Goal: Transaction & Acquisition: Purchase product/service

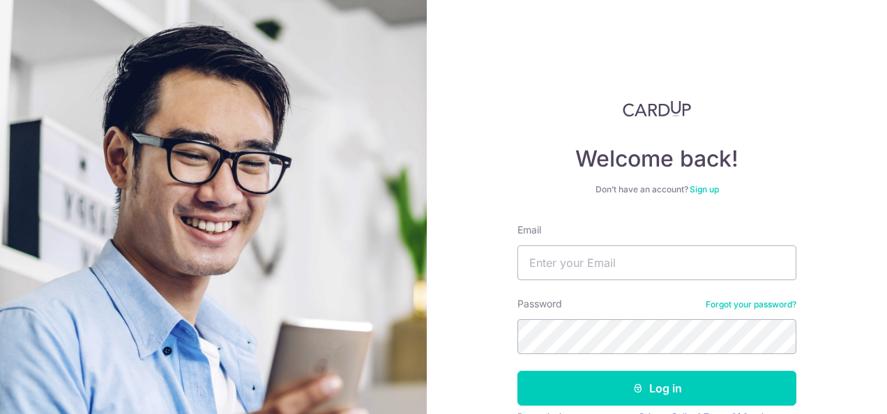
type input "[EMAIL_ADDRESS][DOMAIN_NAME]"
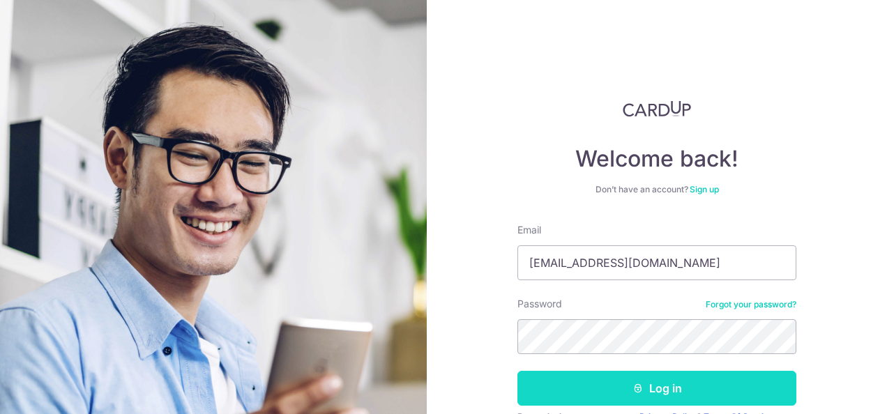
click at [645, 381] on button "Log in" at bounding box center [657, 388] width 279 height 35
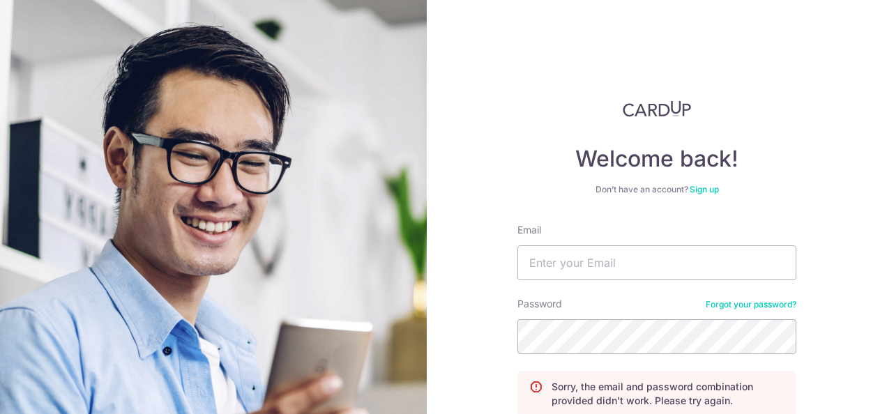
scroll to position [70, 0]
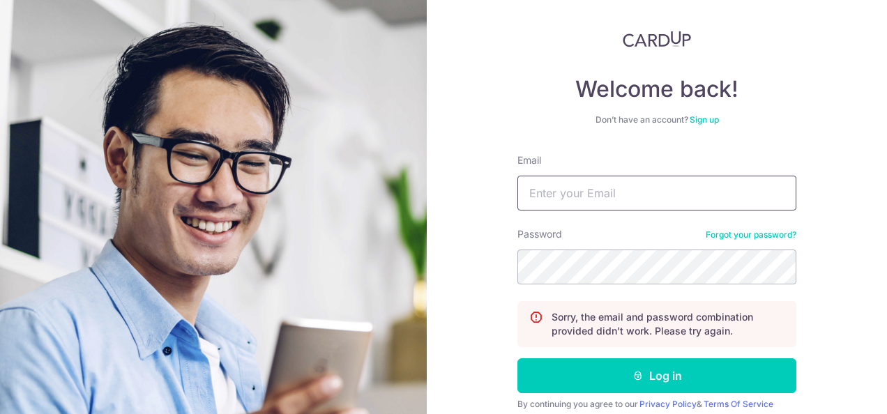
click at [627, 201] on input "Email" at bounding box center [657, 193] width 279 height 35
type input "simplelife2608@gmail.com"
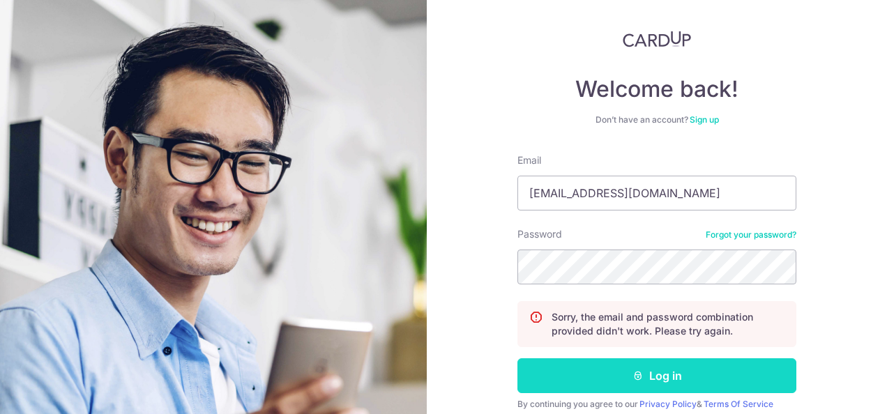
click at [617, 386] on button "Log in" at bounding box center [657, 376] width 279 height 35
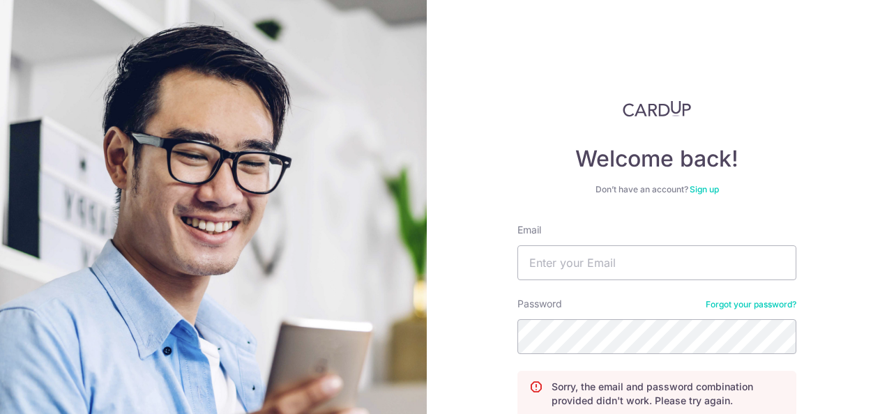
scroll to position [126, 0]
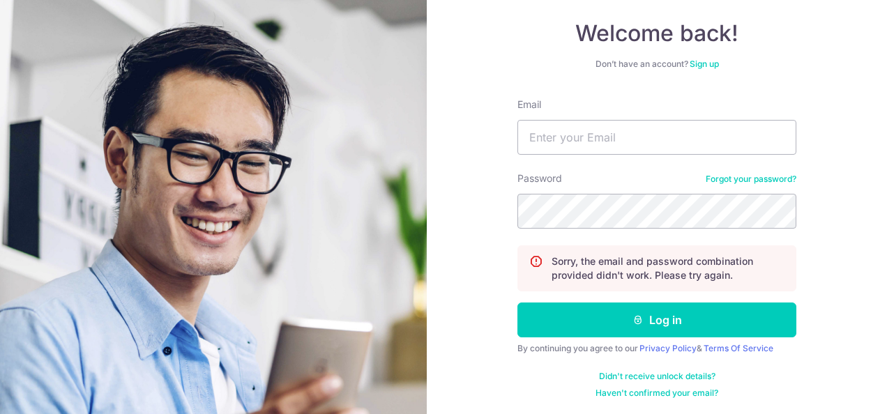
click at [768, 179] on link "Forgot your password?" at bounding box center [751, 179] width 91 height 11
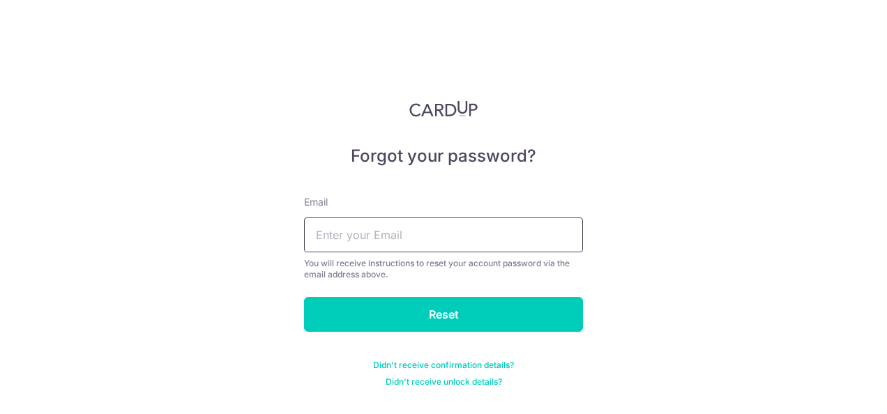
click at [400, 243] on input "text" at bounding box center [443, 235] width 279 height 35
type input "[EMAIL_ADDRESS][DOMAIN_NAME]"
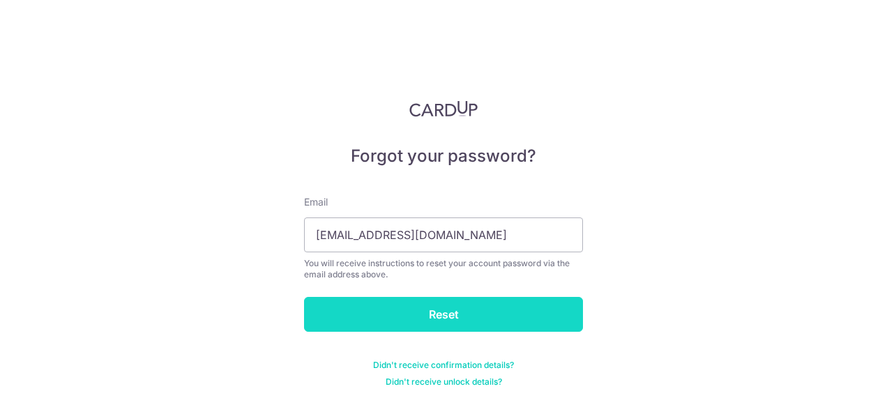
click at [413, 314] on input "Reset" at bounding box center [443, 314] width 279 height 35
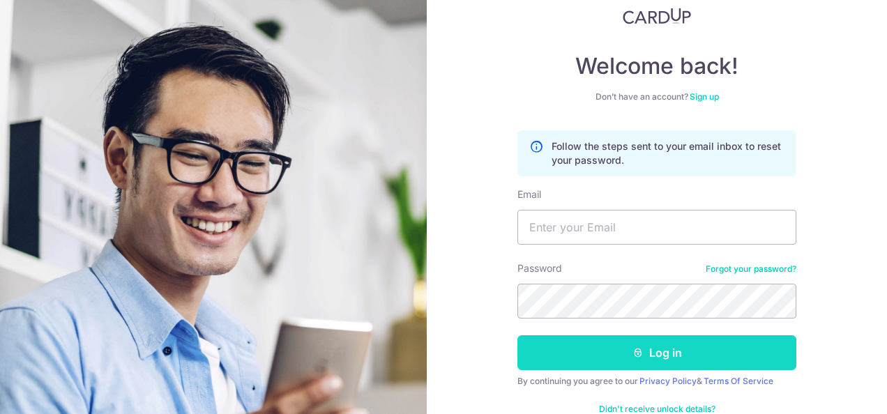
scroll to position [126, 0]
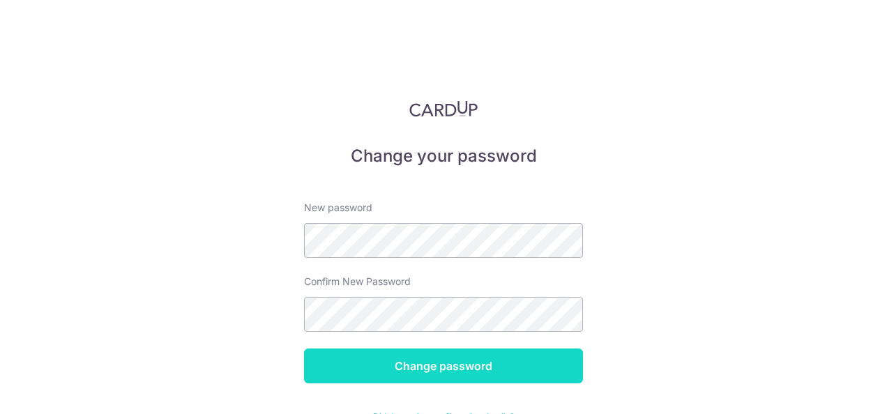
click at [413, 352] on input "Change password" at bounding box center [443, 366] width 279 height 35
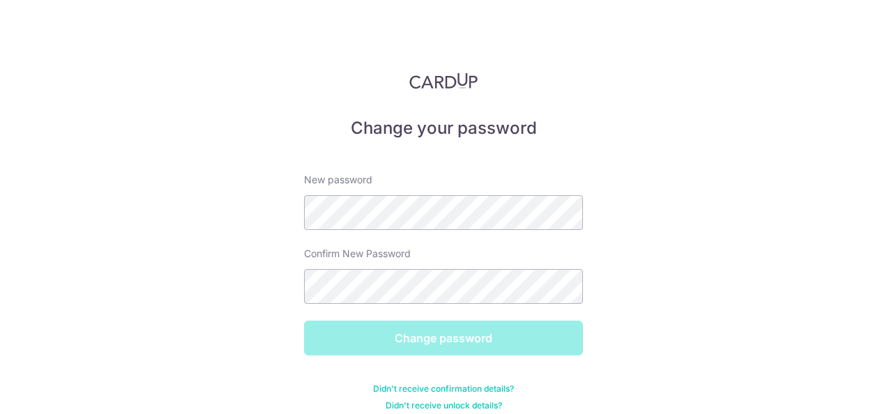
scroll to position [41, 0]
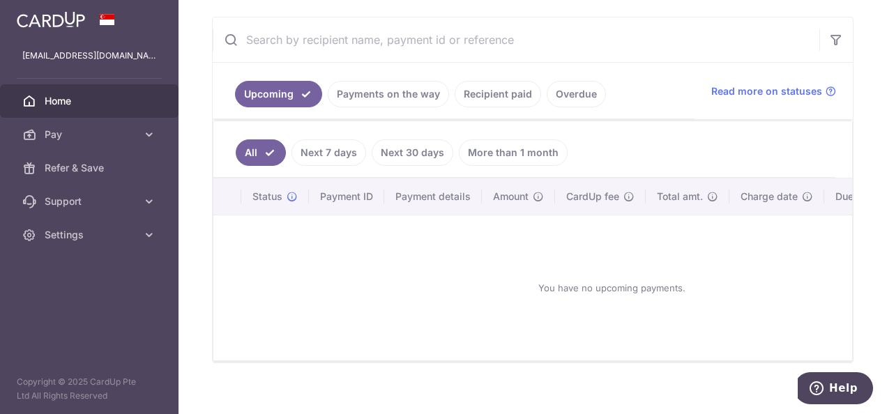
scroll to position [269, 0]
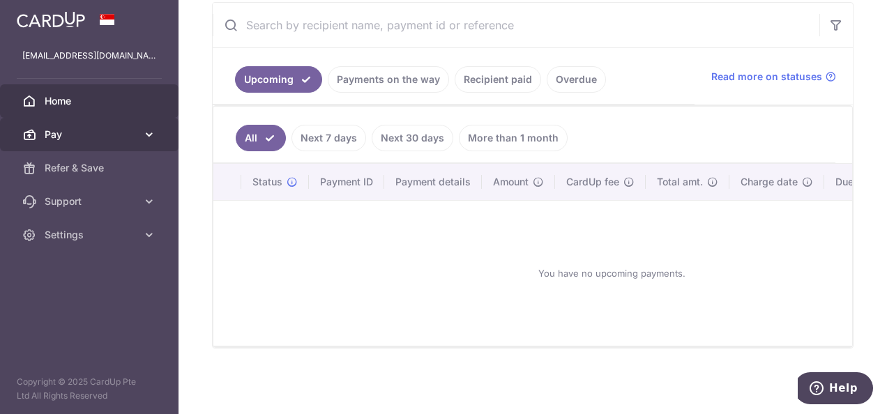
click at [119, 135] on span "Pay" at bounding box center [91, 135] width 92 height 14
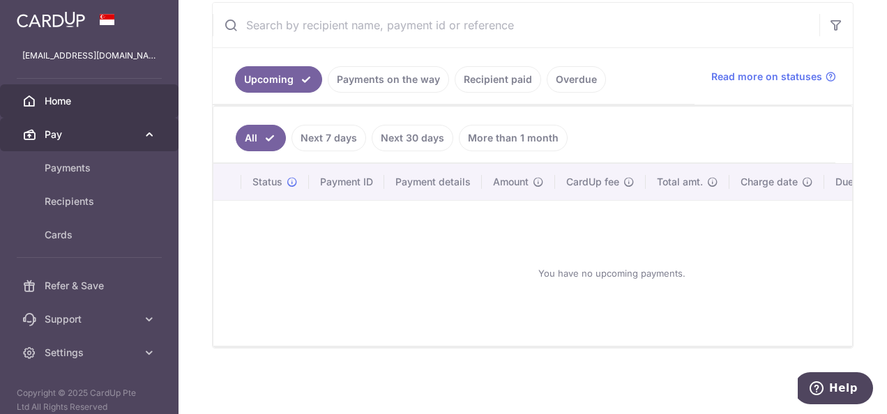
click at [119, 135] on span "Pay" at bounding box center [91, 135] width 92 height 14
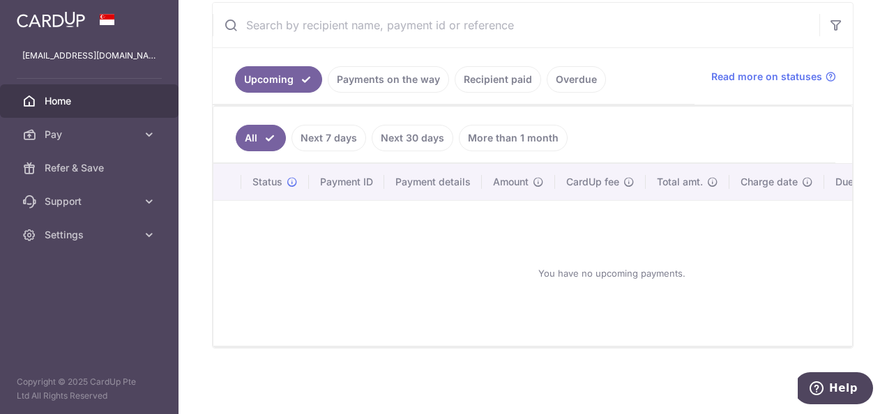
click at [42, 17] on img at bounding box center [51, 19] width 68 height 17
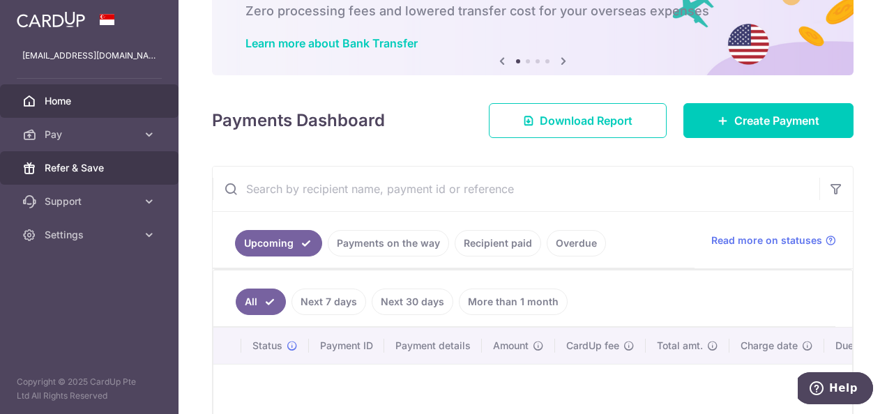
scroll to position [0, 0]
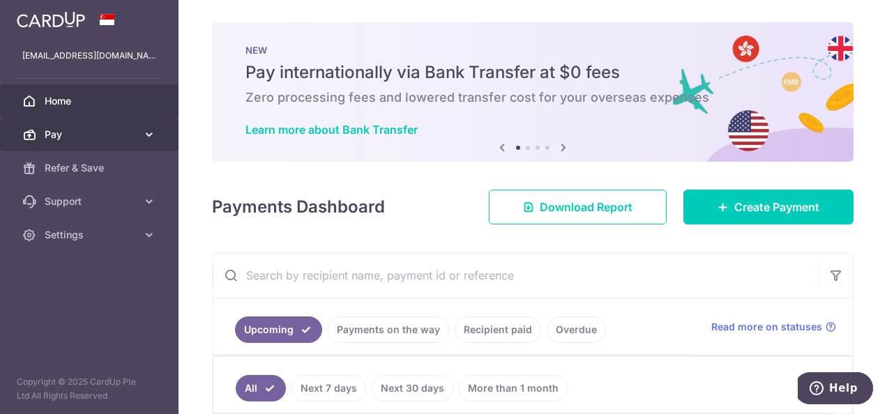
click at [75, 128] on span "Pay" at bounding box center [91, 135] width 92 height 14
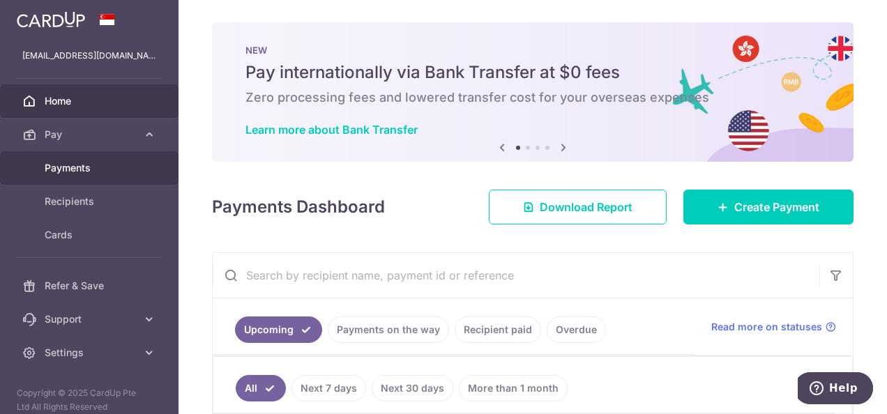
click at [97, 174] on span "Payments" at bounding box center [91, 168] width 92 height 14
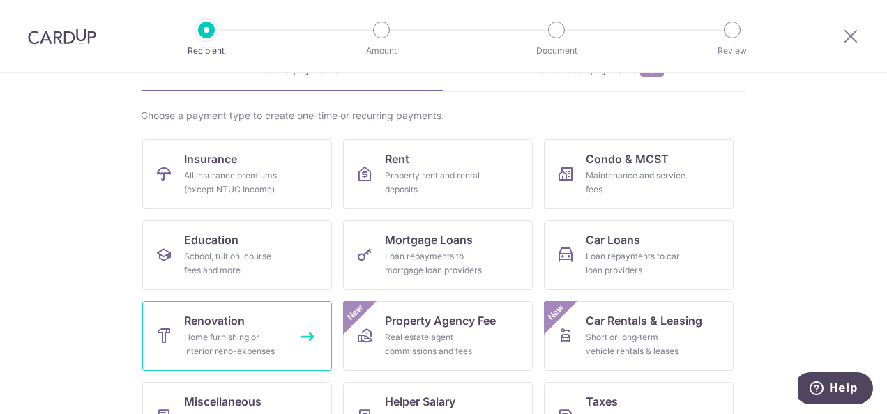
scroll to position [140, 0]
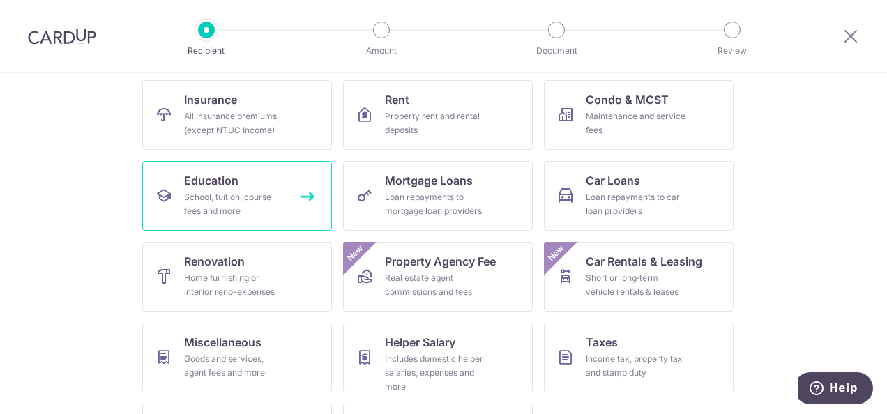
click at [243, 194] on div "School, tuition, course fees and more" at bounding box center [234, 204] width 100 height 28
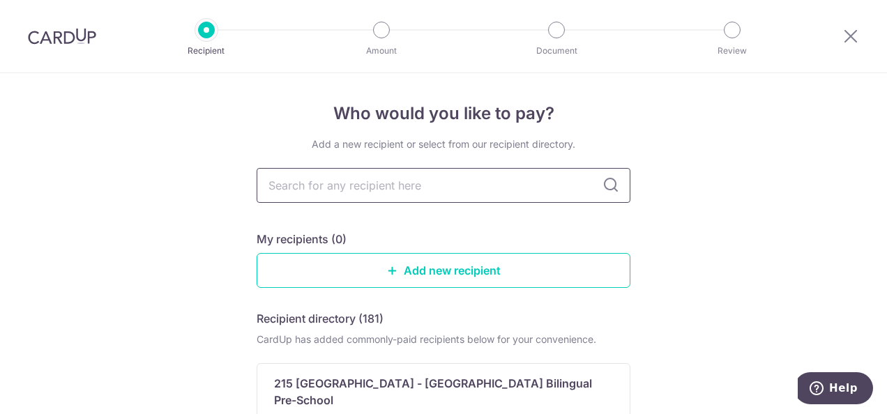
click at [386, 179] on input "text" at bounding box center [444, 185] width 374 height 35
type input "b"
type input "Berries"
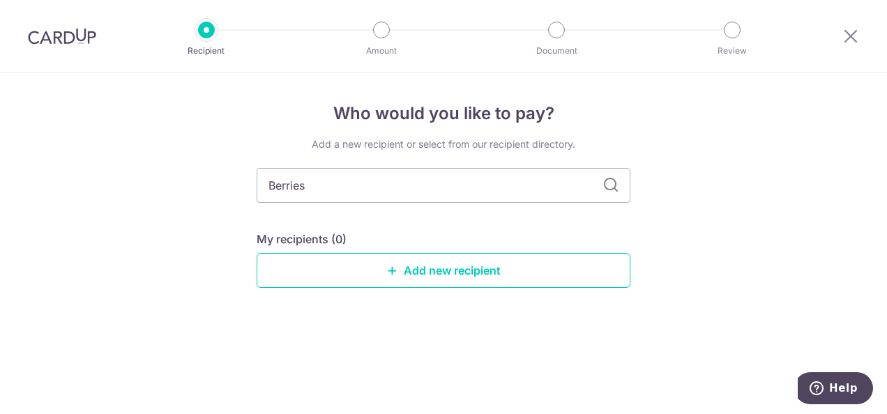
click at [612, 188] on icon at bounding box center [611, 185] width 17 height 17
drag, startPoint x: 350, startPoint y: 183, endPoint x: 29, endPoint y: 170, distance: 321.1
click at [33, 172] on div "Who would you like to pay? Add a new recipient or select from our recipient dir…" at bounding box center [443, 243] width 887 height 341
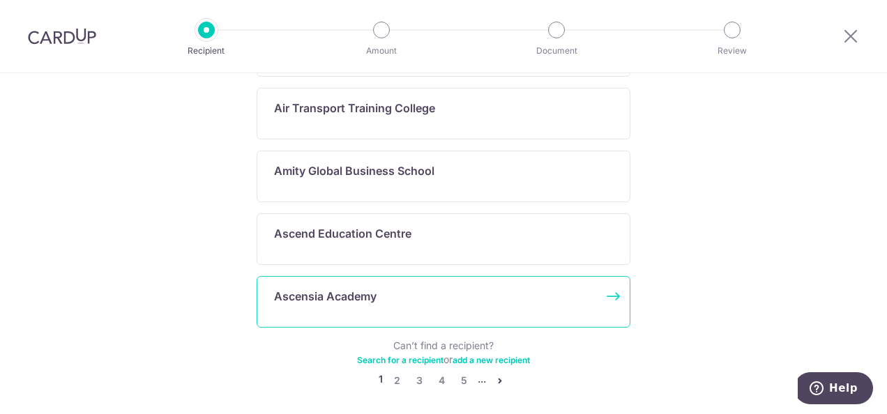
scroll to position [858, 0]
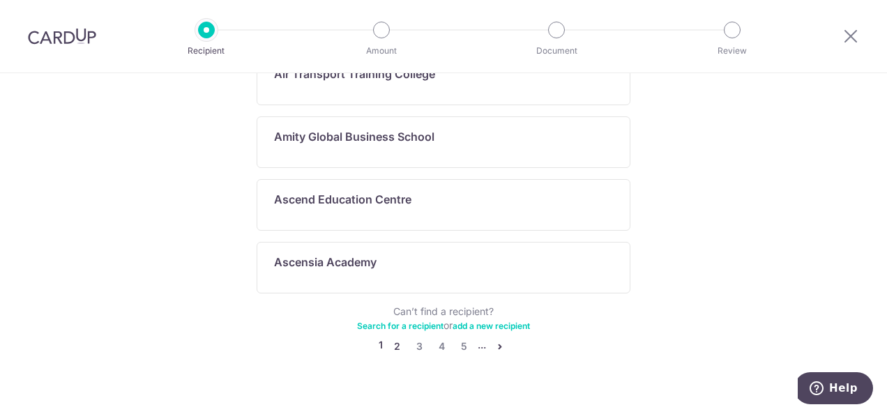
click at [392, 338] on link "2" at bounding box center [397, 346] width 17 height 17
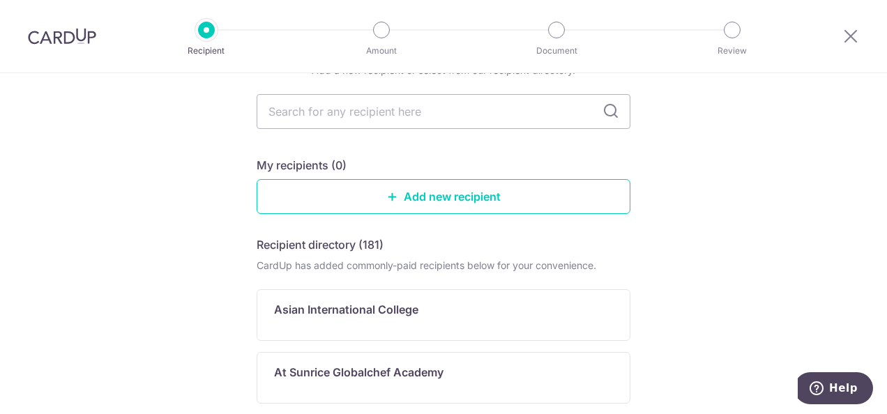
scroll to position [0, 0]
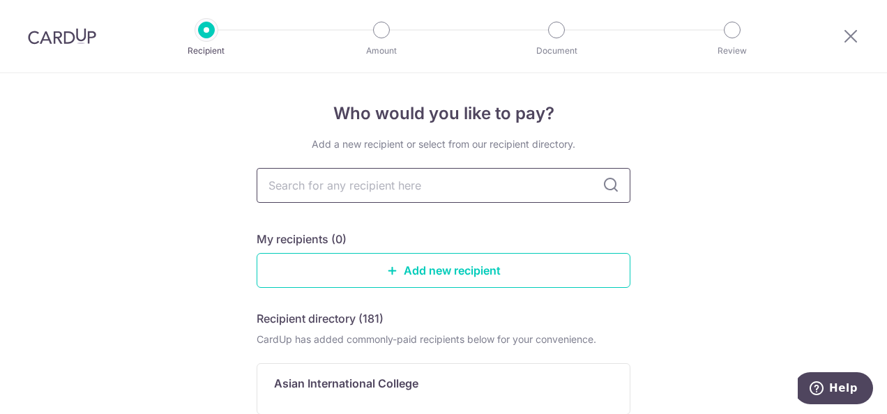
click at [375, 194] on input "text" at bounding box center [444, 185] width 374 height 35
paste input "Berries World of Learning School (KVN) Pte Ltd"
type input "Berries World of Learning School (KVN) Pte Ltd"
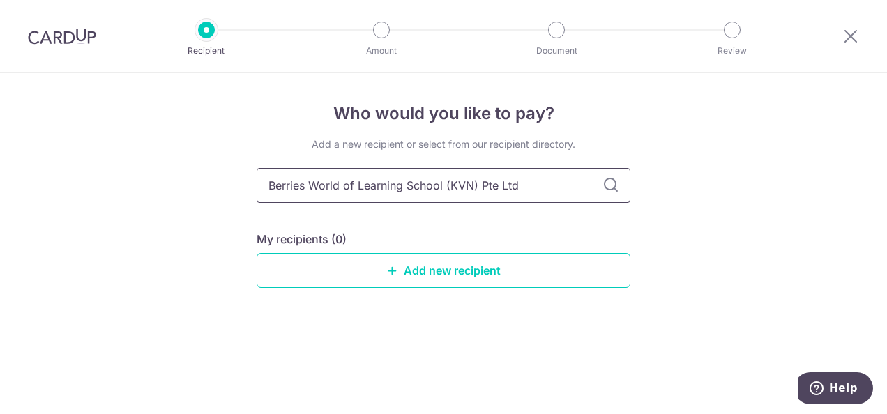
type input "Berries World of Learning School (KVN) Pte Ltd"
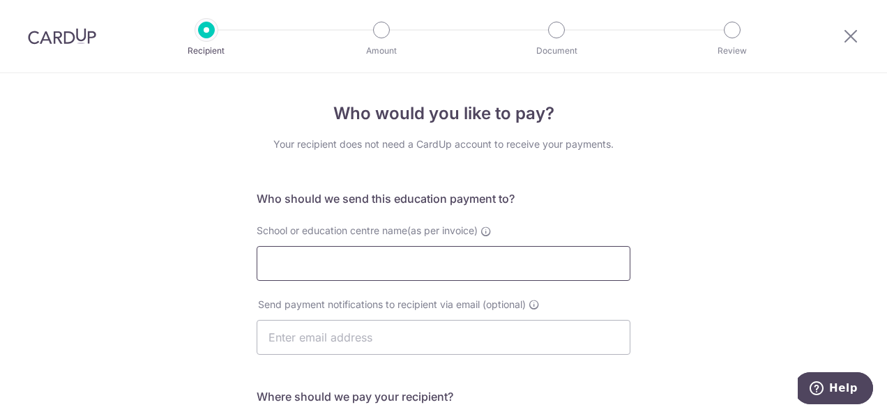
click at [338, 262] on input "School or education centre name(as per invoice)" at bounding box center [444, 263] width 374 height 35
paste input "Berries World of Learning School (KVN) Pte Ltd"
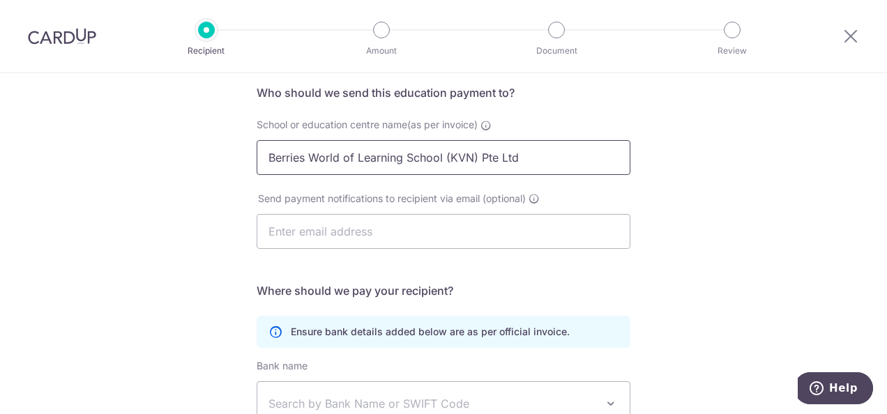
scroll to position [209, 0]
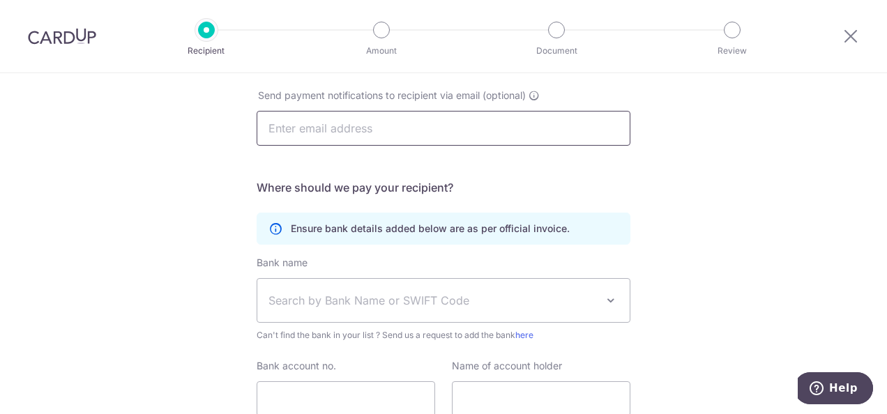
type input "Berries World of Learning School (KVN) Pte Ltd"
click at [319, 130] on input "text" at bounding box center [444, 128] width 374 height 35
click at [745, 174] on div "Who would you like to pay? Your recipient does not need a CardUp account to rec…" at bounding box center [443, 196] width 887 height 664
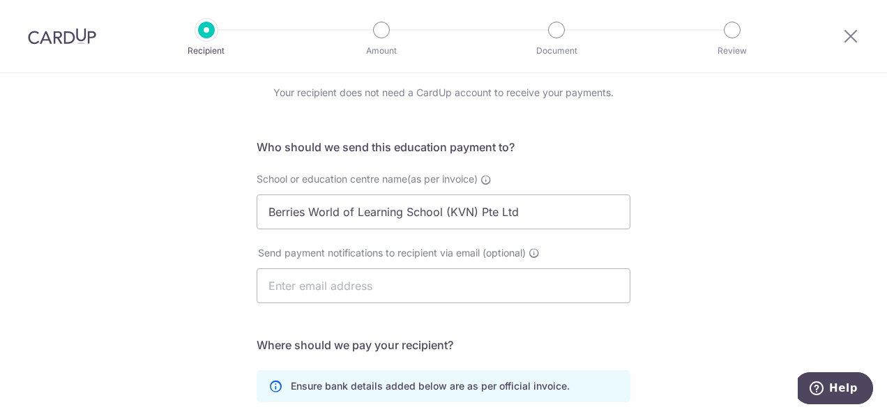
scroll to position [0, 0]
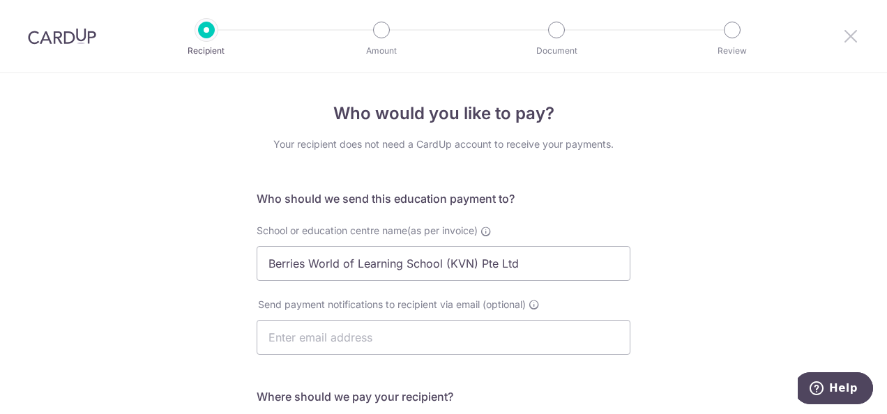
click at [858, 40] on div at bounding box center [851, 36] width 73 height 73
click at [396, 334] on input "text" at bounding box center [444, 337] width 374 height 35
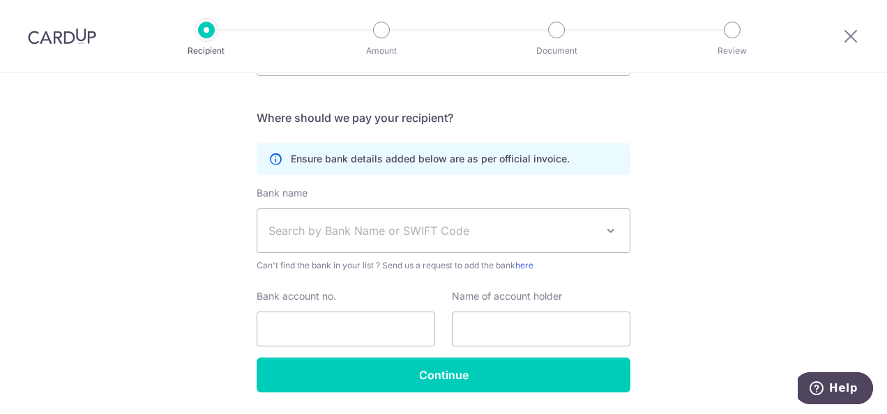
click at [100, 266] on div "Who would you like to pay? Your recipient does not need a CardUp account to rec…" at bounding box center [443, 126] width 887 height 664
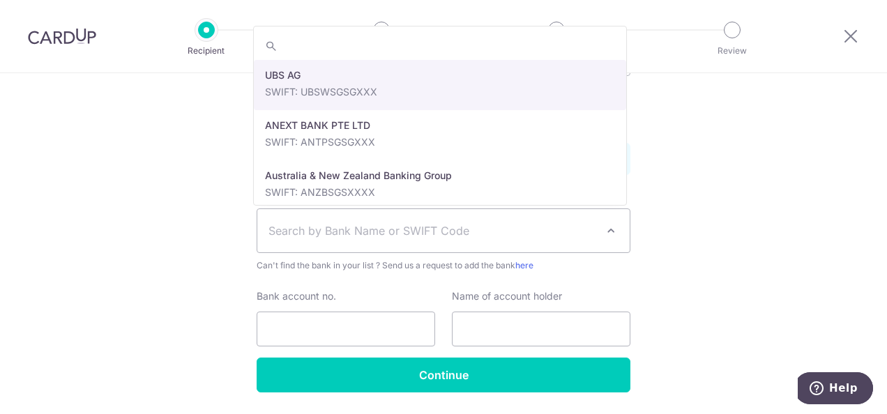
click at [328, 234] on span "Search by Bank Name or SWIFT Code" at bounding box center [433, 231] width 328 height 17
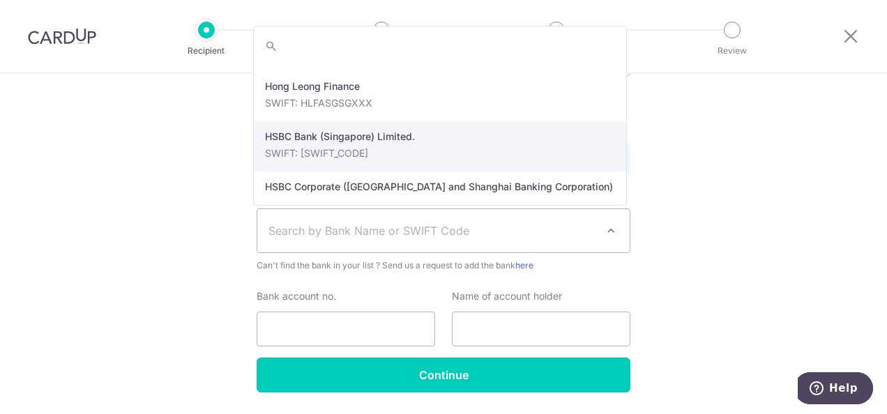
scroll to position [1604, 0]
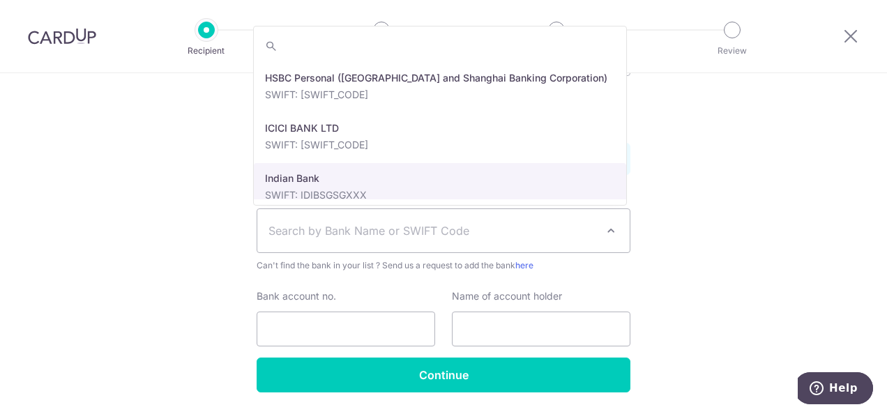
click at [379, 233] on span "Search by Bank Name or SWIFT Code" at bounding box center [433, 231] width 328 height 17
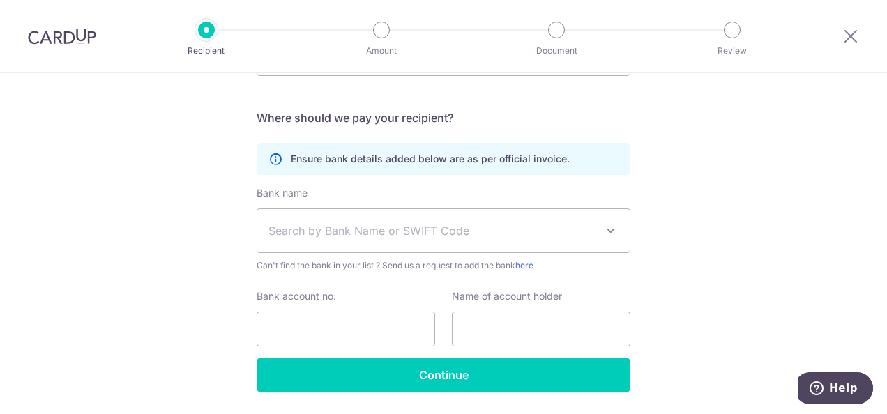
click at [378, 232] on span "Search by Bank Name or SWIFT Code" at bounding box center [433, 231] width 328 height 17
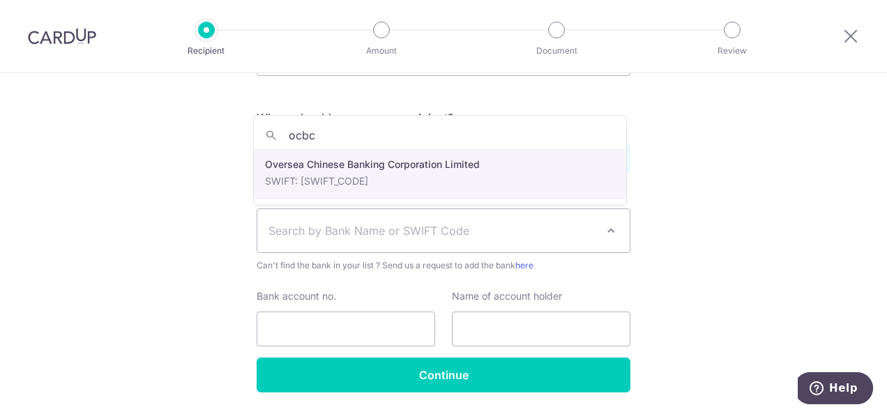
type input "ocbc"
select select "12"
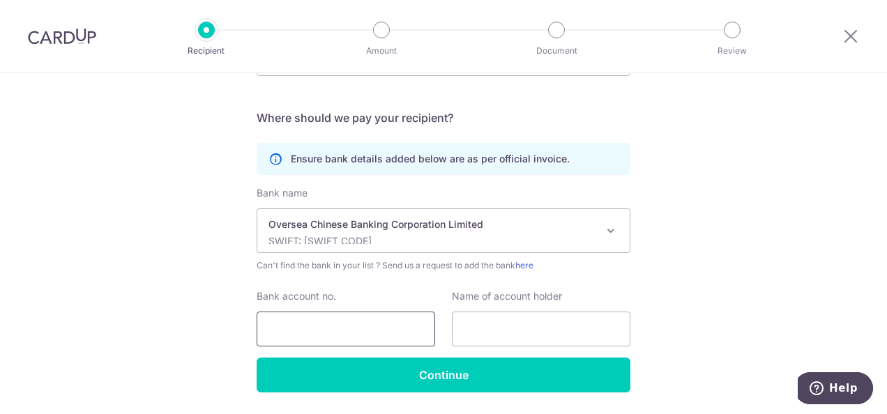
click at [348, 324] on input "Bank account no." at bounding box center [346, 329] width 179 height 35
paste input "595-301797-001"
click at [509, 324] on input "text" at bounding box center [541, 329] width 179 height 35
click at [378, 326] on input "595-301797-001" at bounding box center [346, 329] width 179 height 35
type input "595-301797-001"
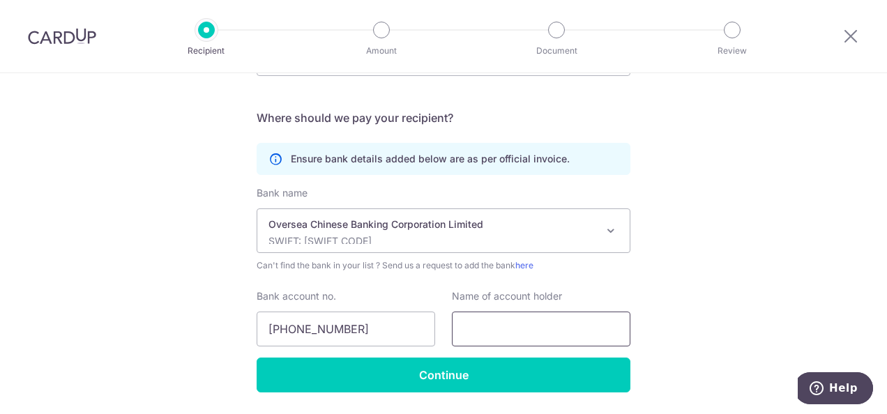
click at [495, 337] on input "text" at bounding box center [541, 329] width 179 height 35
paste input "Berries World of Learning School (KVN) Pte Ltd"
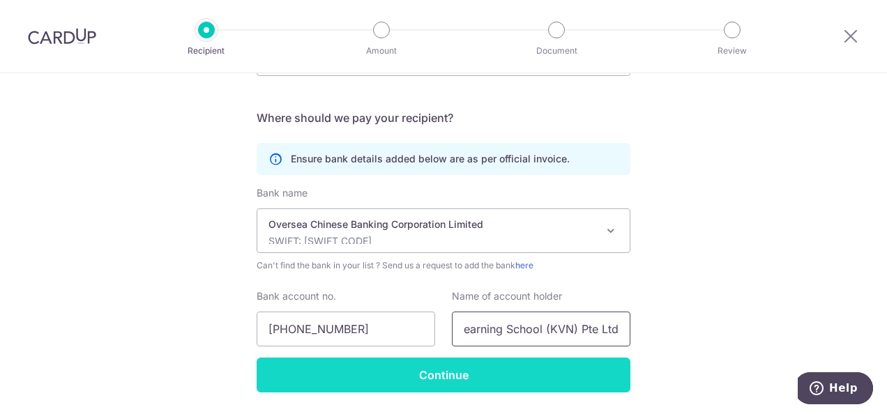
scroll to position [0, 93]
type input "Berries World of Learning School (KVN) Pte Ltd"
click at [463, 371] on input "Continue" at bounding box center [444, 375] width 374 height 35
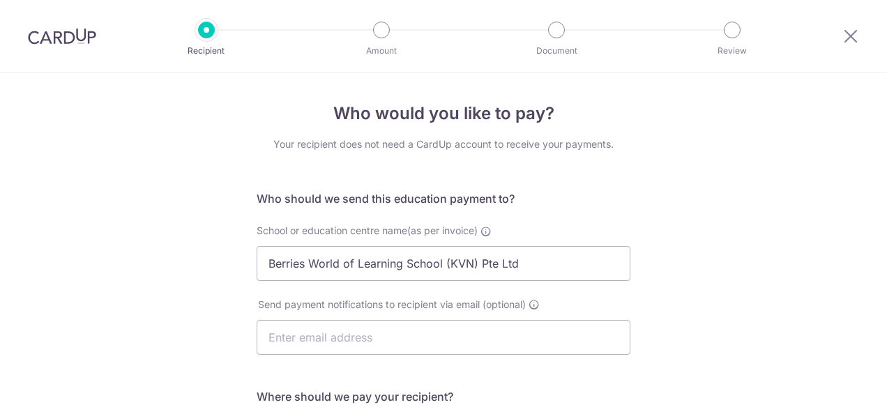
scroll to position [355, 0]
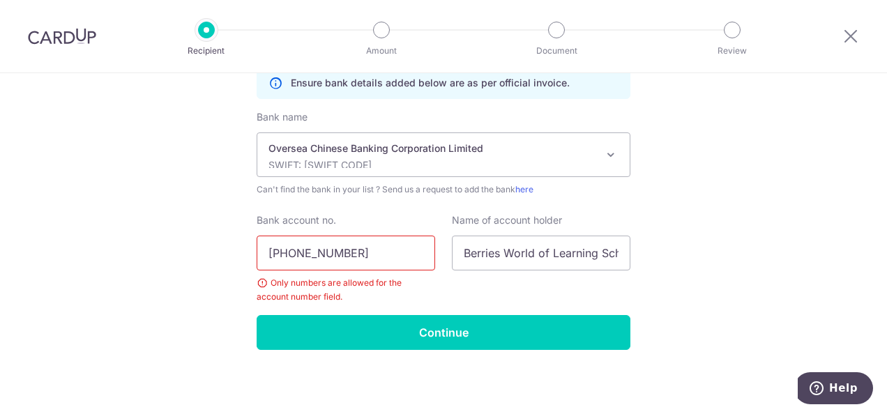
click at [368, 257] on input "[PHONE_NUMBER]" at bounding box center [346, 253] width 179 height 35
click at [332, 254] on input "[PHONE_NUMBER]" at bounding box center [346, 253] width 179 height 35
click at [290, 255] on input "595-301797001" at bounding box center [346, 253] width 179 height 35
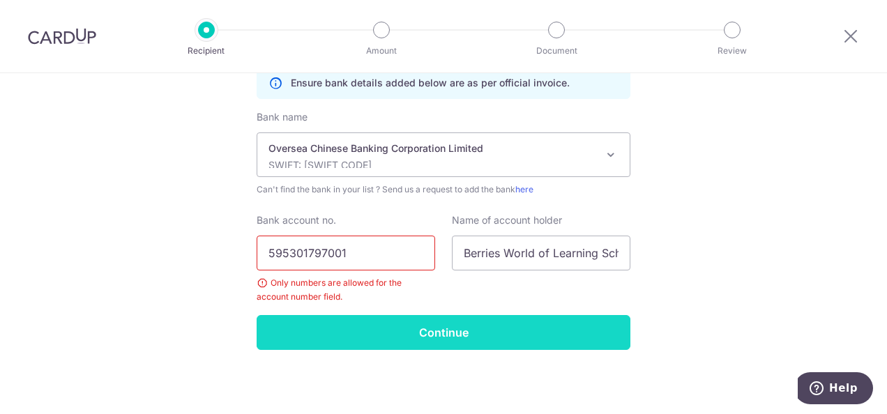
type input "595301797001"
click at [326, 319] on input "Continue" at bounding box center [444, 332] width 374 height 35
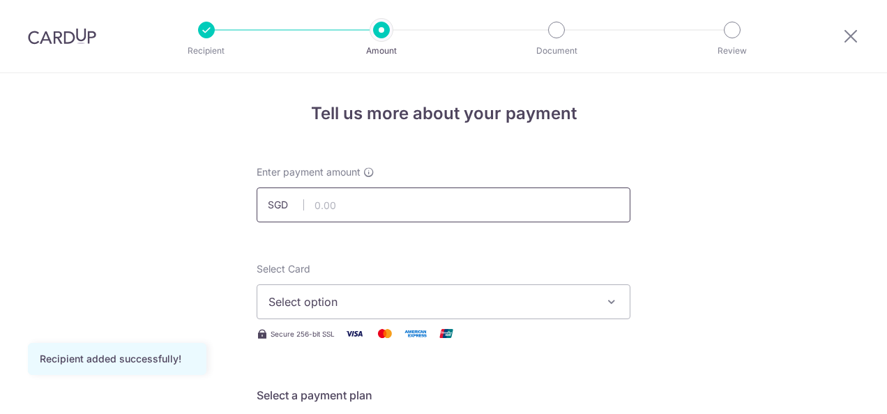
click at [340, 198] on input "text" at bounding box center [444, 205] width 374 height 35
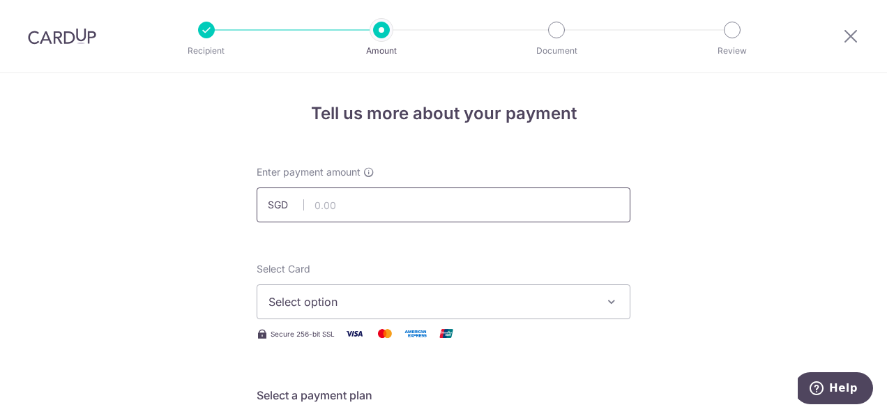
click at [368, 208] on input "text" at bounding box center [444, 205] width 374 height 35
paste input "770.63"
type input "770.63"
click at [393, 296] on span "Select option" at bounding box center [431, 302] width 325 height 17
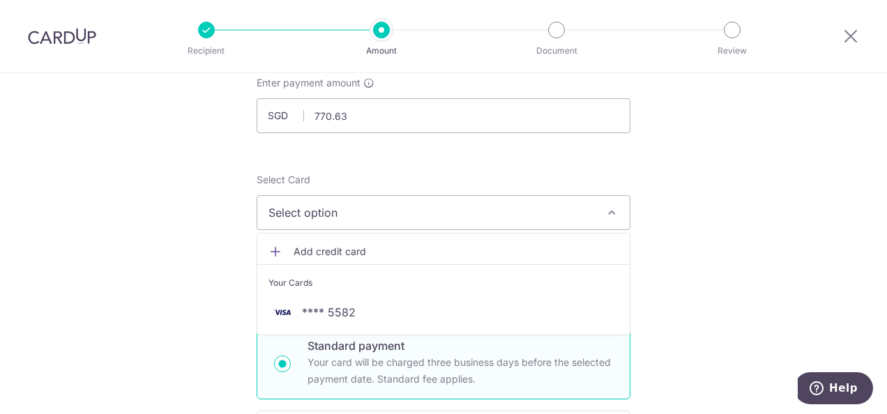
scroll to position [140, 0]
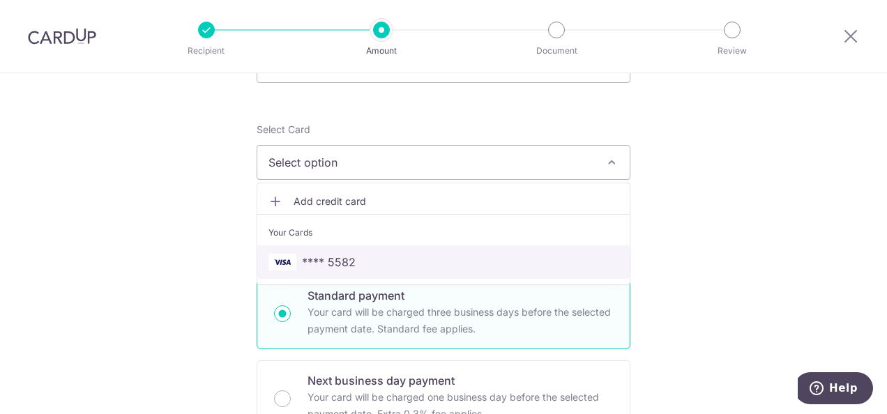
click at [377, 254] on span "**** 5582" at bounding box center [444, 262] width 350 height 17
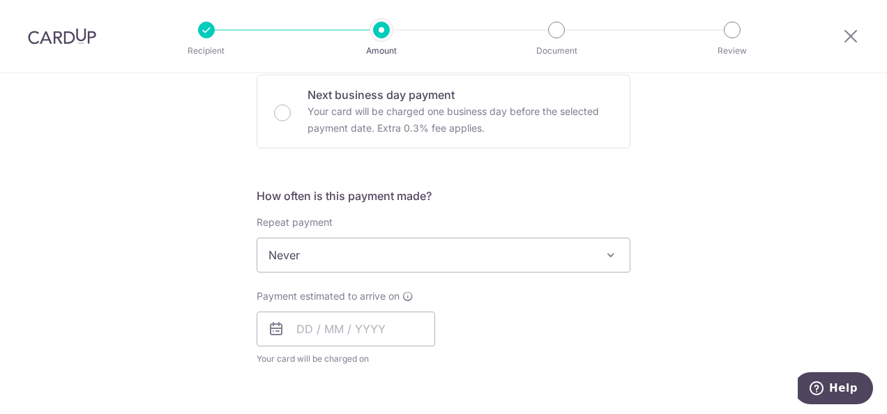
scroll to position [488, 0]
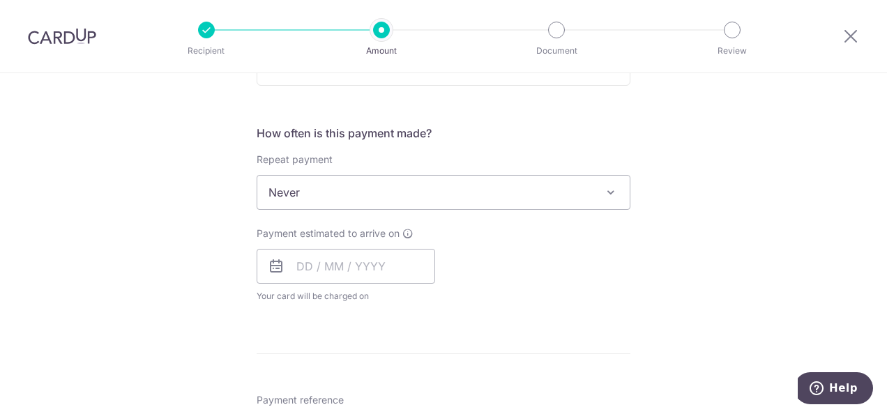
click at [375, 194] on span "Never" at bounding box center [443, 192] width 372 height 33
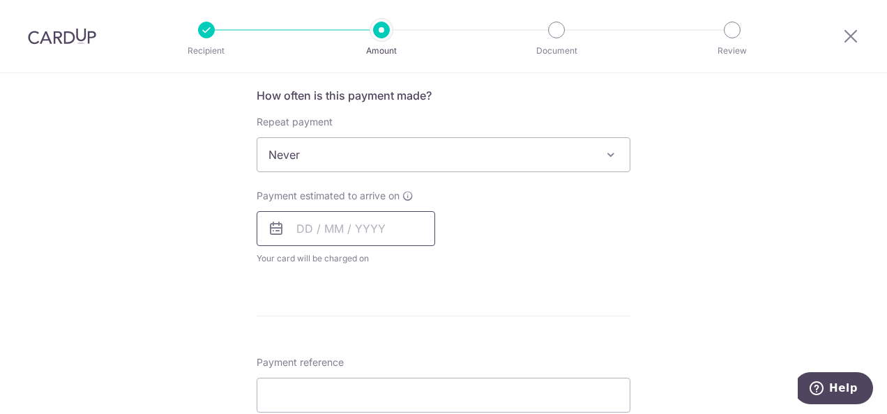
scroll to position [558, 0]
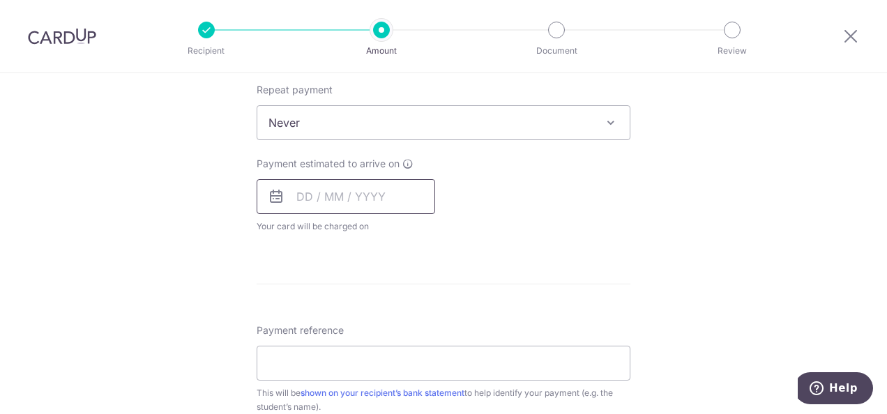
click at [297, 197] on input "text" at bounding box center [346, 196] width 179 height 35
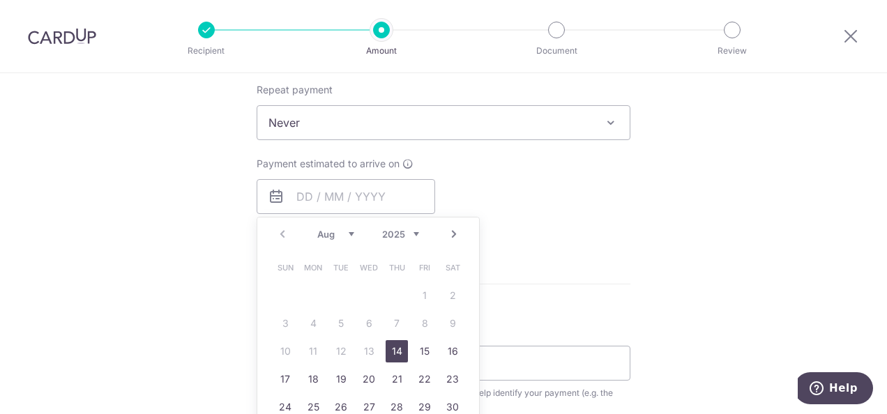
click at [603, 212] on div "Payment estimated to arrive on Prev Next Aug Sep Oct Nov Dec 2025 2026 2027 202…" at bounding box center [443, 195] width 391 height 77
click at [289, 195] on input "text" at bounding box center [346, 196] width 179 height 35
drag, startPoint x: 392, startPoint y: 346, endPoint x: 551, endPoint y: 253, distance: 184.1
click at [392, 346] on link "14" at bounding box center [397, 351] width 22 height 22
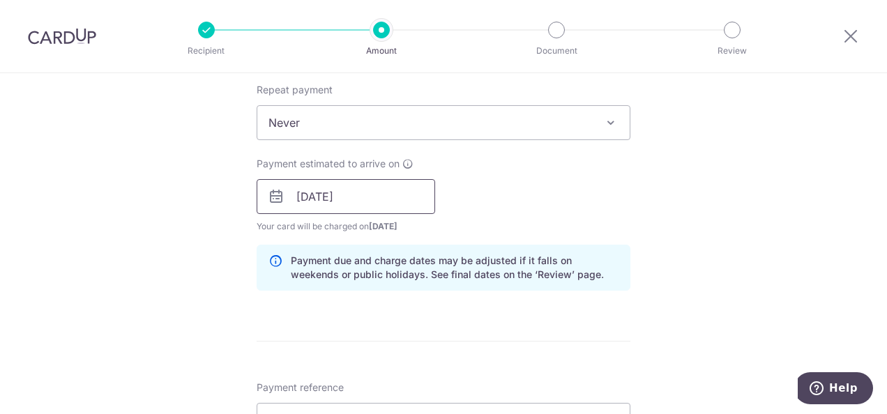
click at [363, 200] on input "[DATE]" at bounding box center [346, 196] width 179 height 35
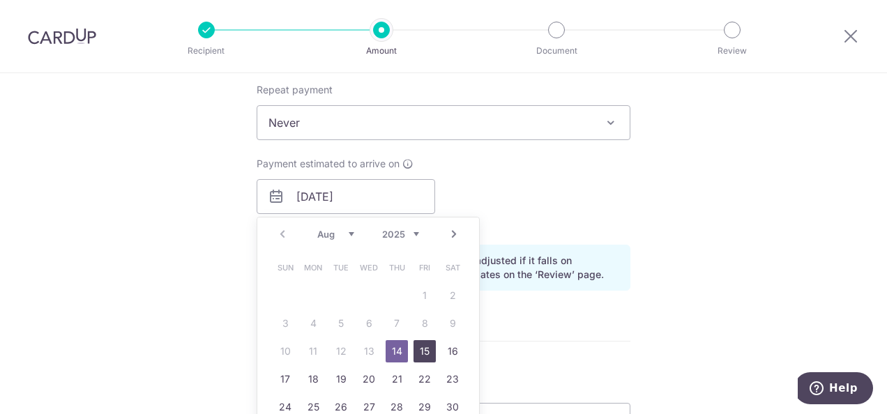
click at [416, 347] on link "15" at bounding box center [425, 351] width 22 height 22
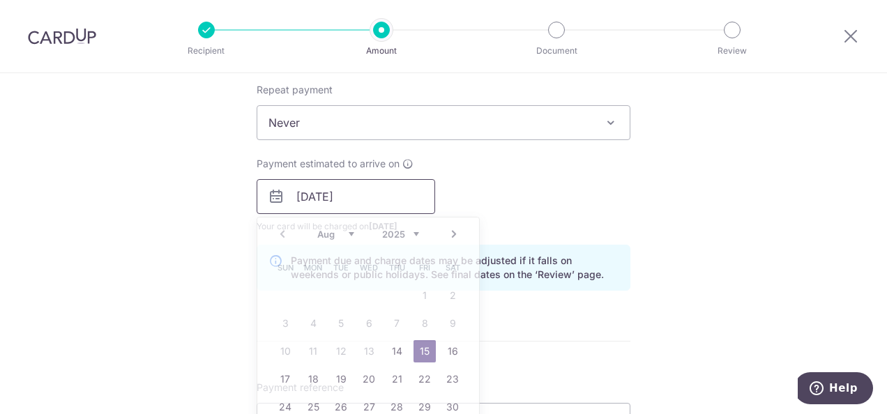
click at [333, 196] on input "15/08/2025" at bounding box center [346, 196] width 179 height 35
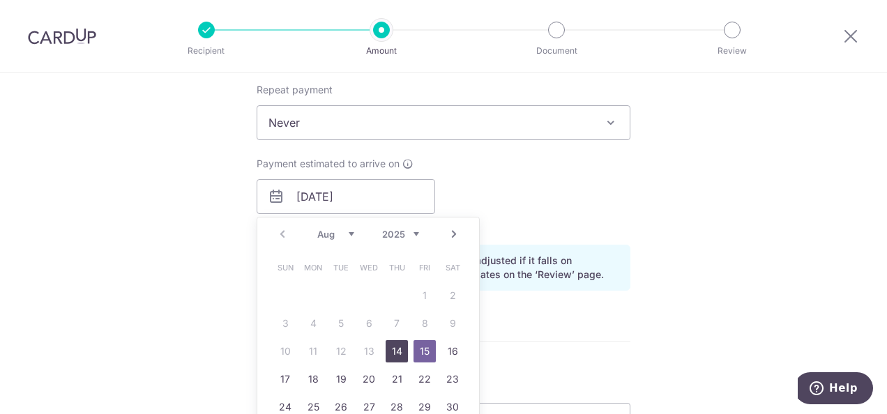
click at [388, 353] on link "14" at bounding box center [397, 351] width 22 height 22
type input "[DATE]"
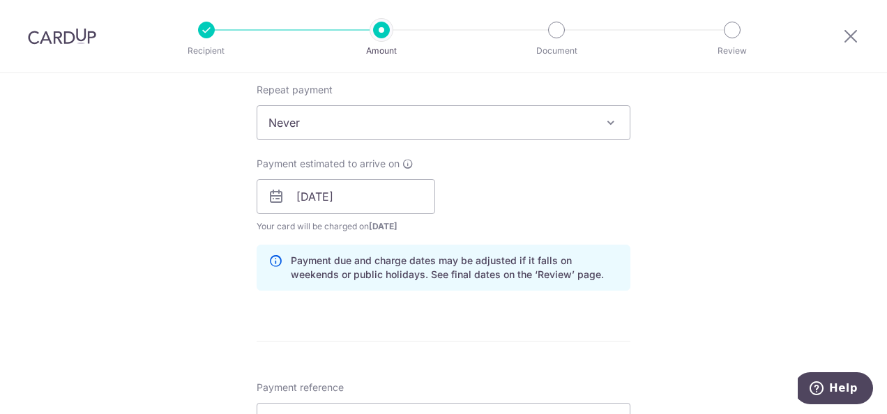
drag, startPoint x: 508, startPoint y: 199, endPoint x: 491, endPoint y: 227, distance: 32.5
click at [506, 205] on div "Payment estimated to arrive on 14/08/2025 Prev Next Aug Sep Oct Nov Dec 2025 20…" at bounding box center [443, 195] width 391 height 77
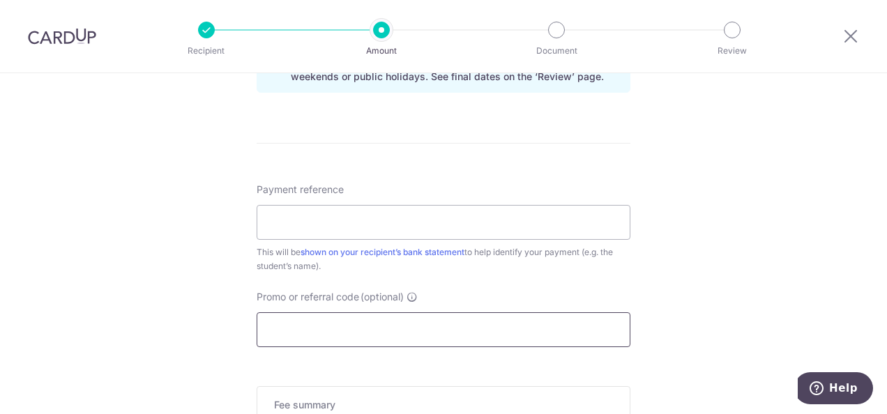
scroll to position [767, 0]
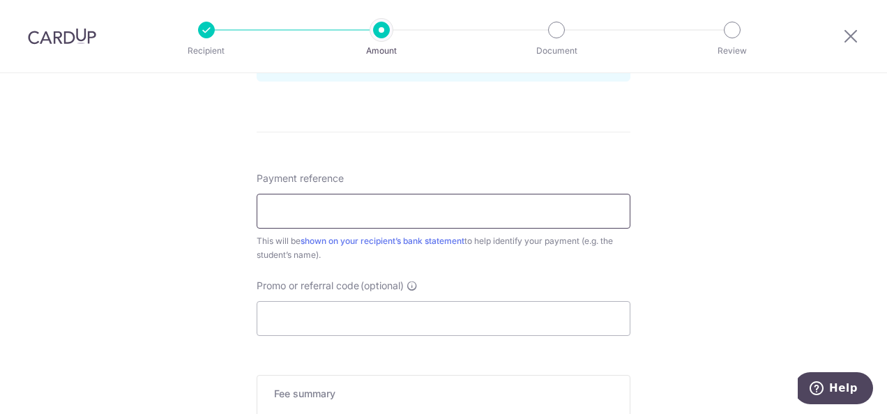
click at [354, 213] on input "Payment reference" at bounding box center [444, 211] width 374 height 35
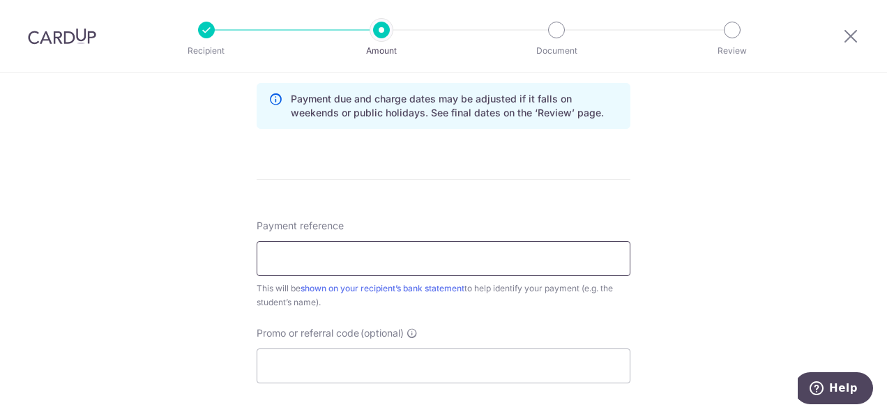
scroll to position [698, 0]
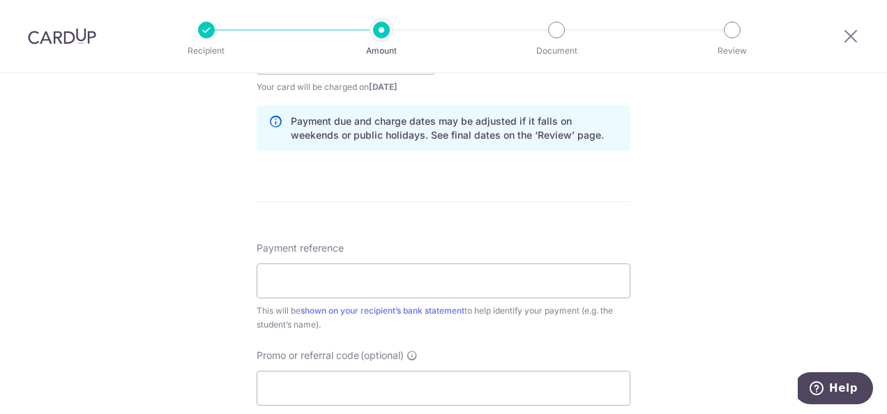
click at [709, 303] on div "Tell us more about your payment Enter payment amount SGD 770.63 770.63 Recipien…" at bounding box center [443, 35] width 887 height 1319
click at [430, 277] on input "Payment reference" at bounding box center [444, 281] width 374 height 35
type input "T"
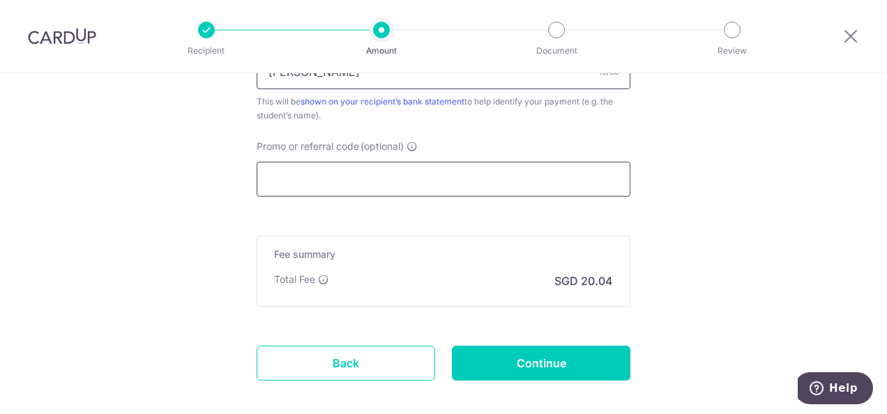
type input "[PERSON_NAME]"
click at [412, 174] on input "Promo or referral code (optional)" at bounding box center [444, 179] width 374 height 35
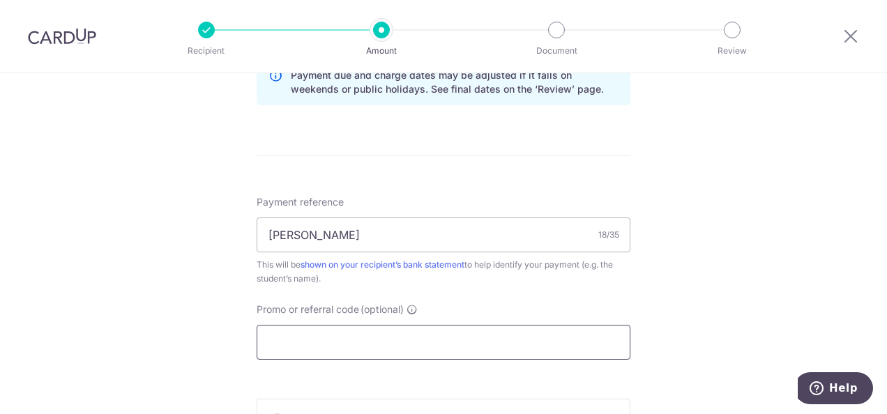
scroll to position [766, 0]
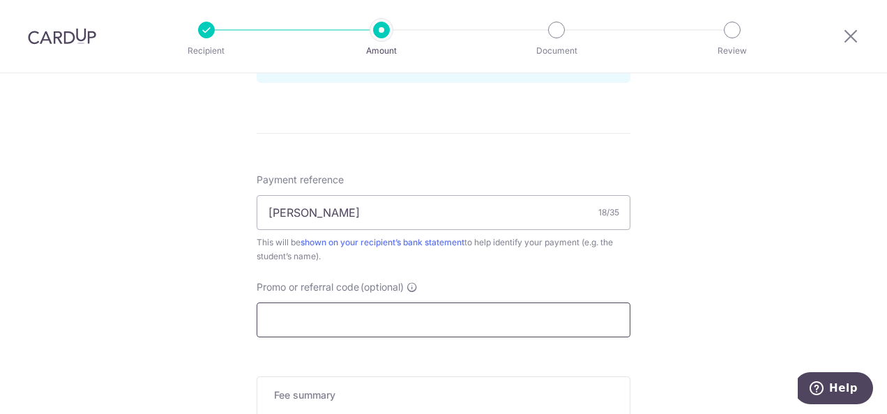
paste input "OFF225"
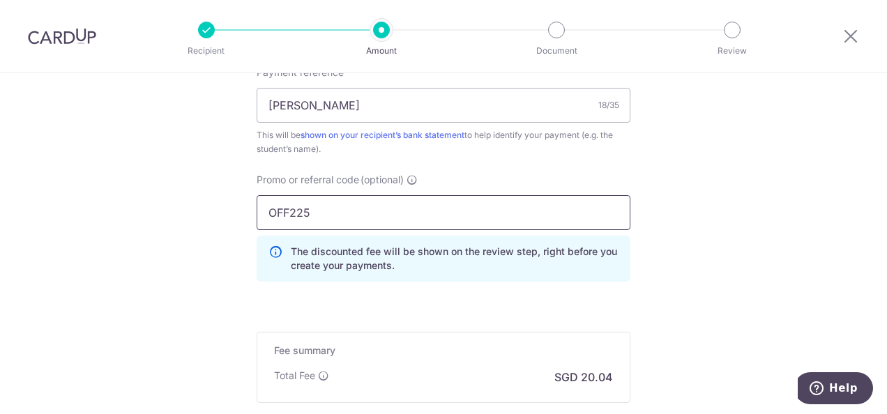
scroll to position [975, 0]
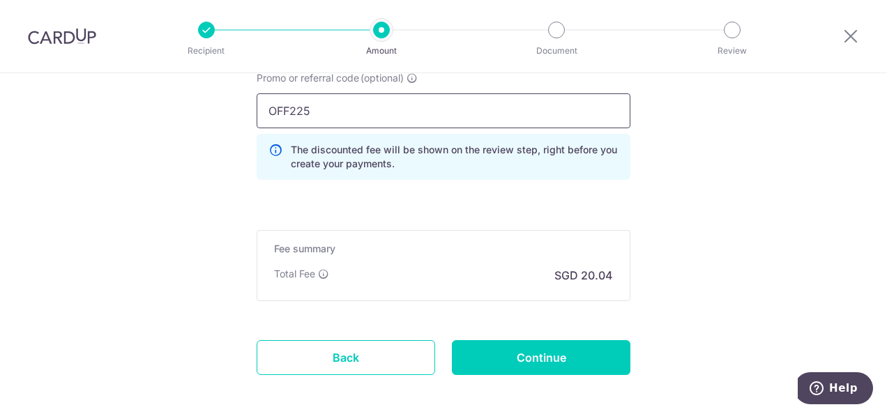
type input "OFF225"
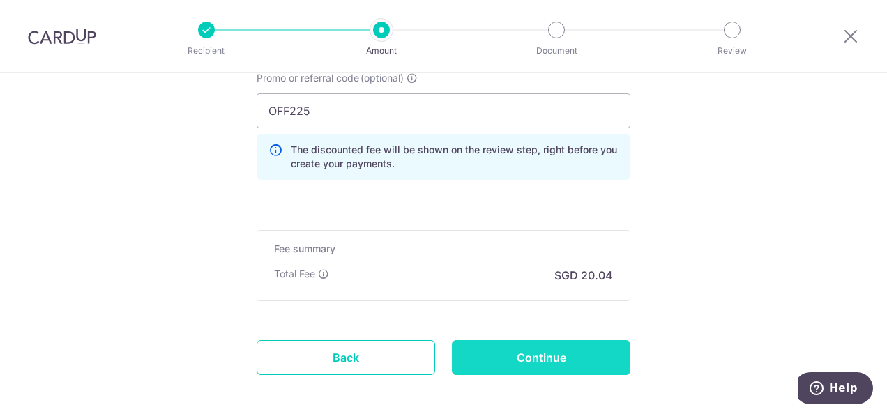
click at [534, 355] on input "Continue" at bounding box center [541, 357] width 179 height 35
type input "Create Schedule"
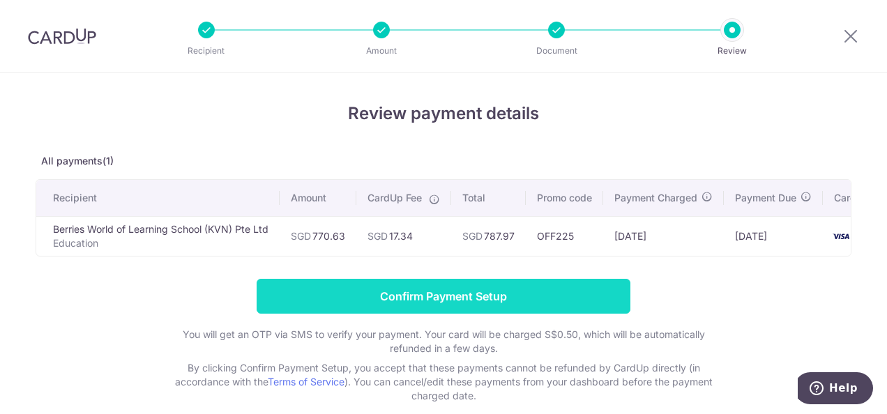
click at [396, 305] on input "Confirm Payment Setup" at bounding box center [444, 296] width 374 height 35
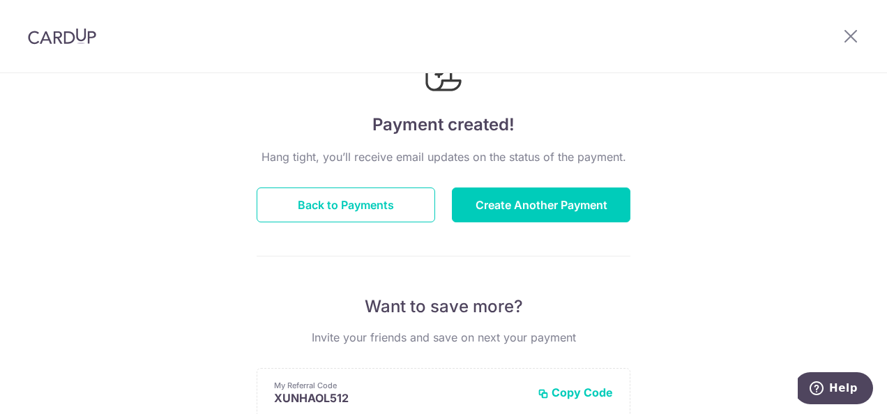
scroll to position [53, 0]
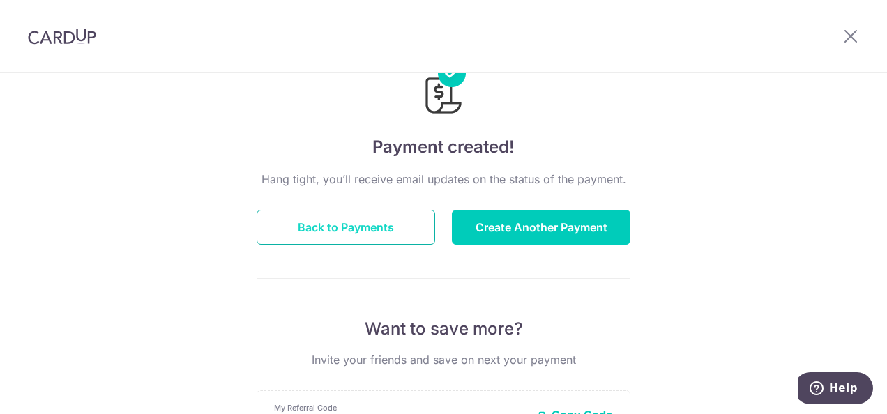
click at [343, 230] on button "Back to Payments" at bounding box center [346, 227] width 179 height 35
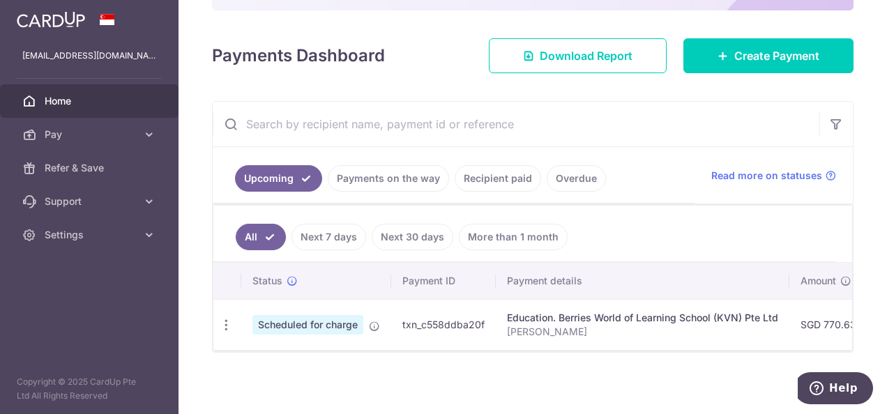
scroll to position [174, 0]
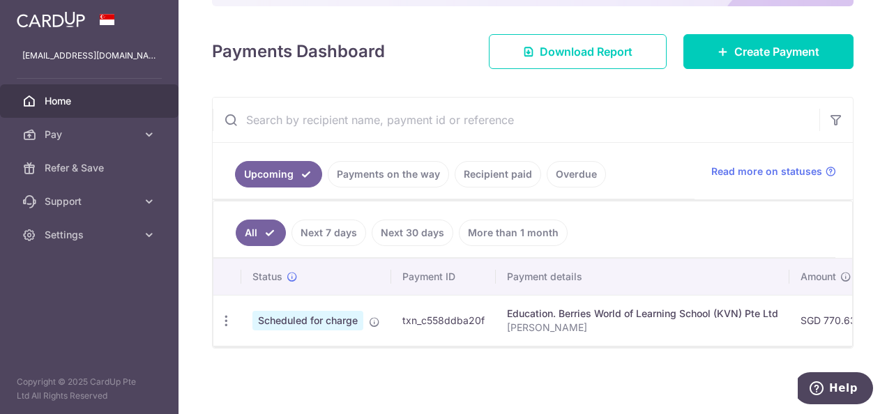
click at [822, 319] on td "SGD 770.63" at bounding box center [829, 320] width 78 height 51
click at [550, 307] on div "Education. Berries World of Learning School (KVN) Pte Ltd" at bounding box center [642, 314] width 271 height 14
click at [816, 306] on td "SGD 770.63" at bounding box center [829, 320] width 78 height 51
click at [814, 311] on td "SGD 770.63" at bounding box center [829, 320] width 78 height 51
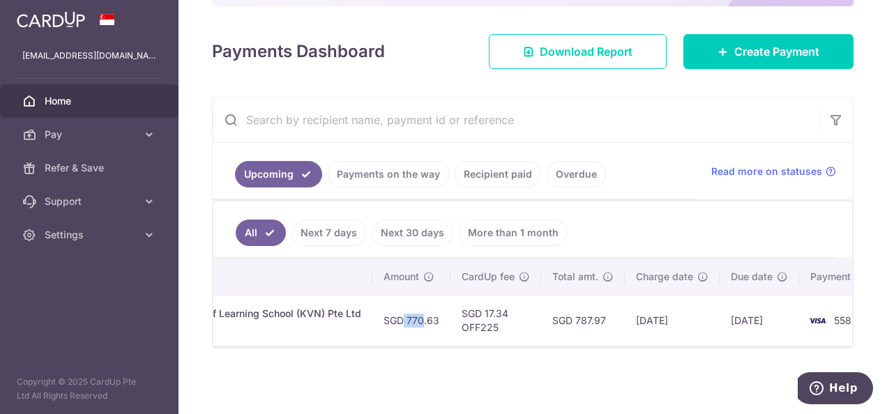
scroll to position [0, 471]
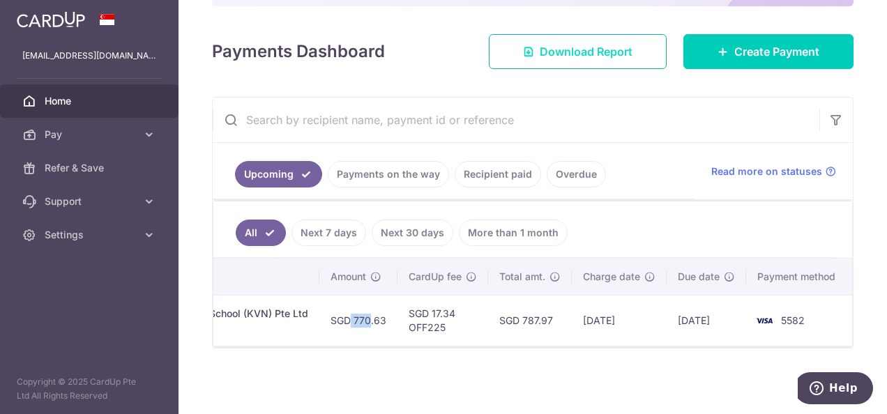
click at [575, 53] on span "Download Report" at bounding box center [586, 51] width 93 height 17
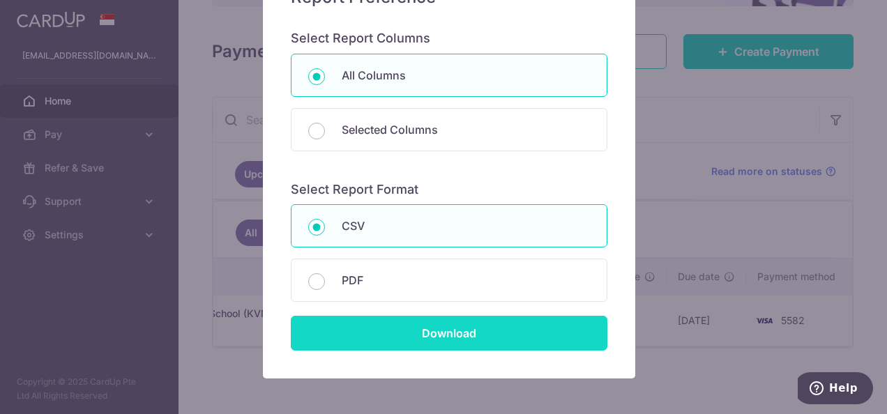
scroll to position [206, 0]
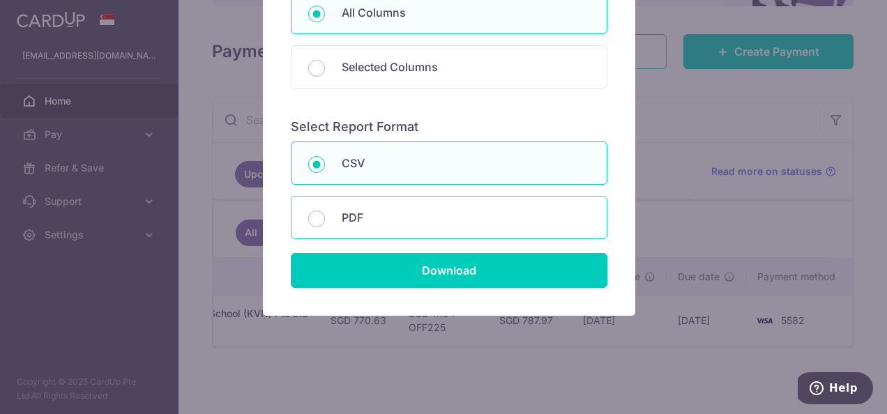
click at [342, 222] on p "PDF" at bounding box center [466, 217] width 248 height 17
click at [325, 222] on input "PDF" at bounding box center [316, 219] width 17 height 17
radio input "false"
radio input "true"
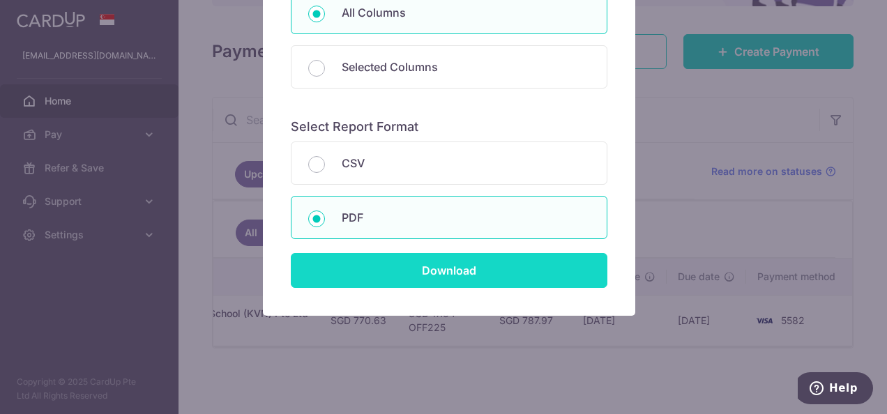
click at [372, 260] on input "Download" at bounding box center [449, 270] width 317 height 35
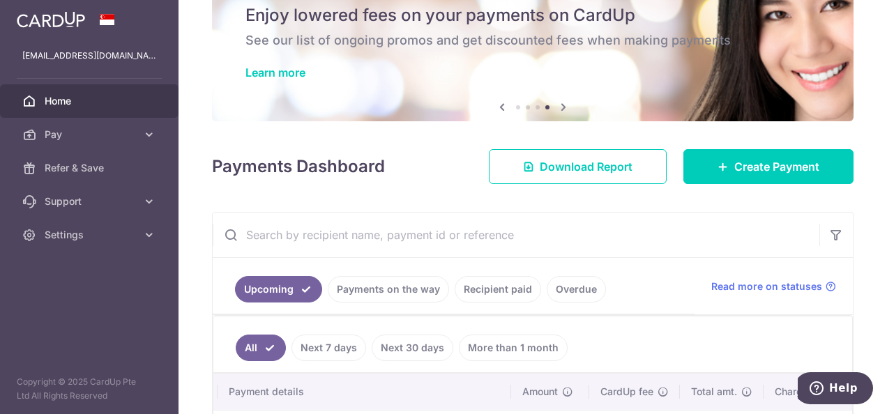
scroll to position [0, 0]
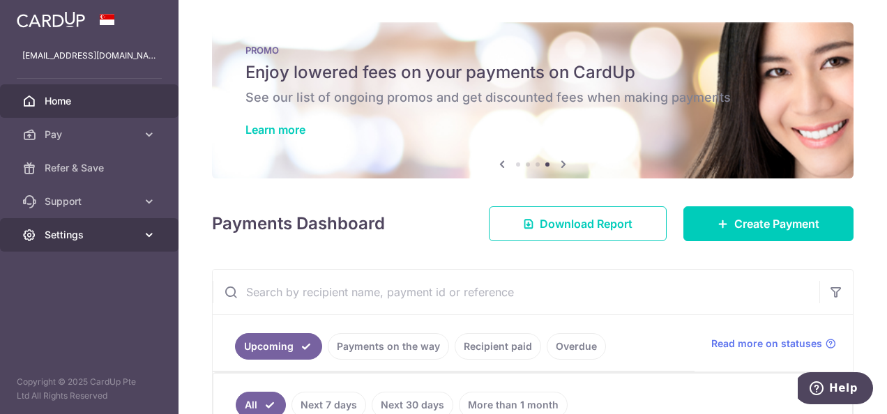
click at [110, 237] on span "Settings" at bounding box center [91, 235] width 92 height 14
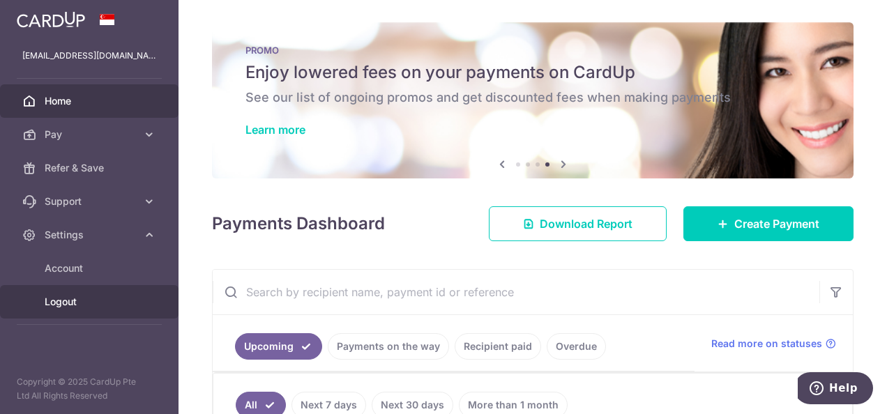
click at [69, 304] on span "Logout" at bounding box center [91, 302] width 92 height 14
